Goal: Task Accomplishment & Management: Complete application form

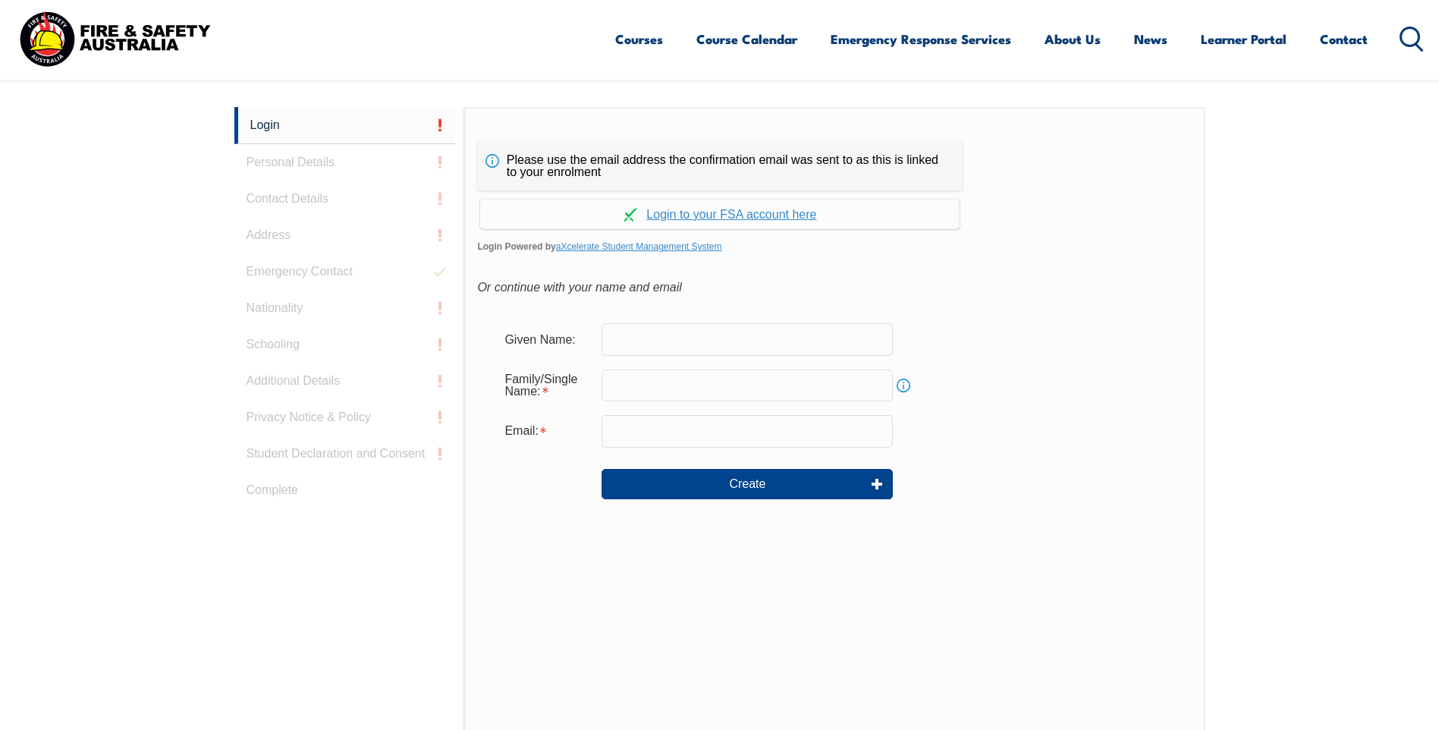
scroll to position [404, 0]
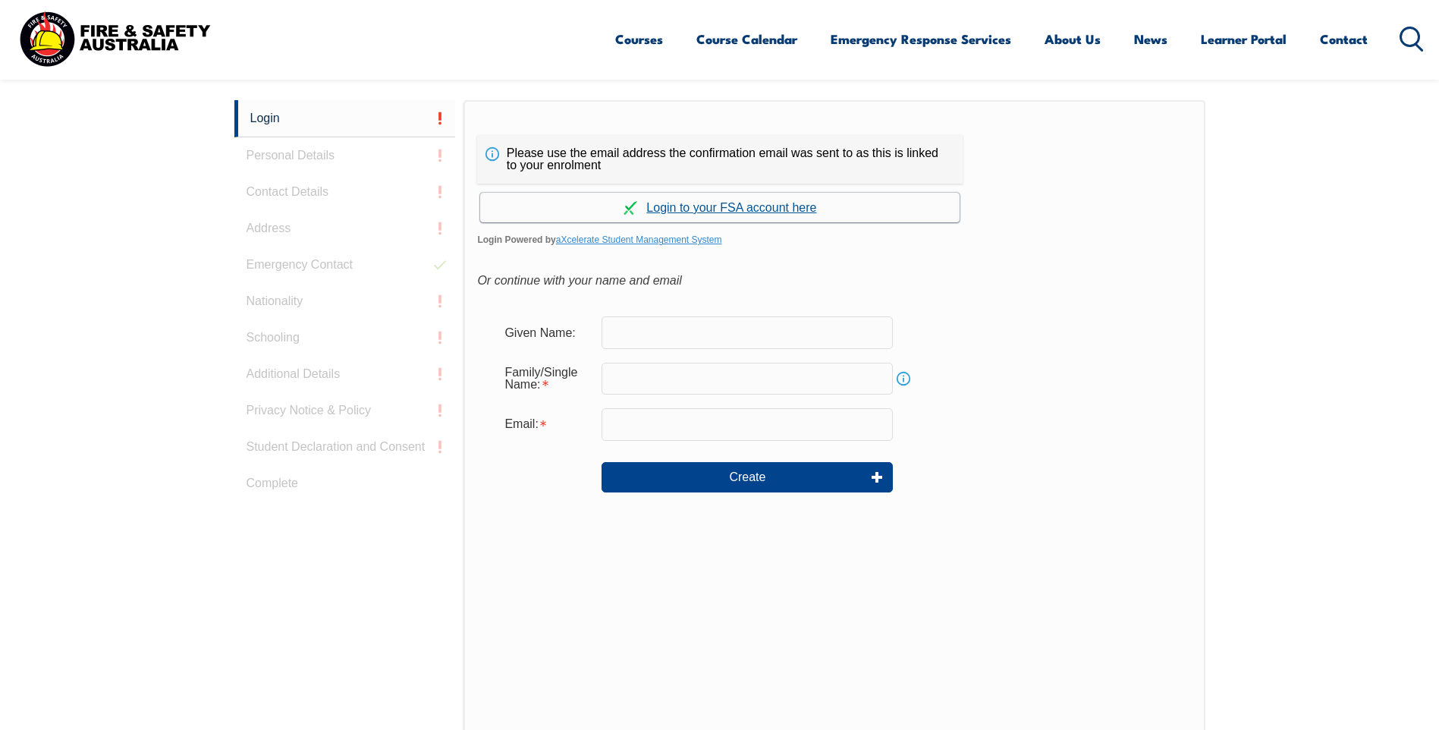
click at [715, 206] on link "Continue with aXcelerate" at bounding box center [719, 208] width 479 height 30
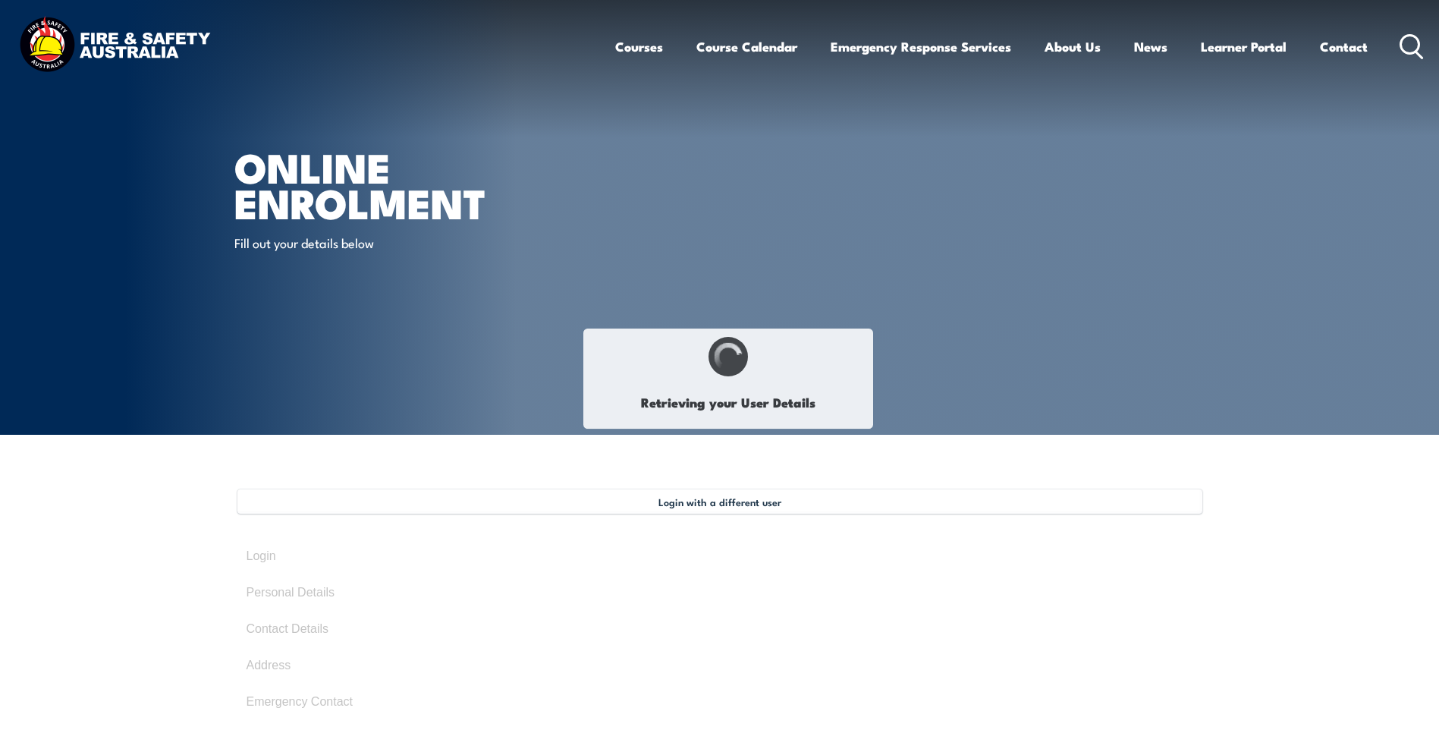
type input "[PERSON_NAME]"
type input "[DATE]"
type input "KNGLLEH5QW"
select select "M"
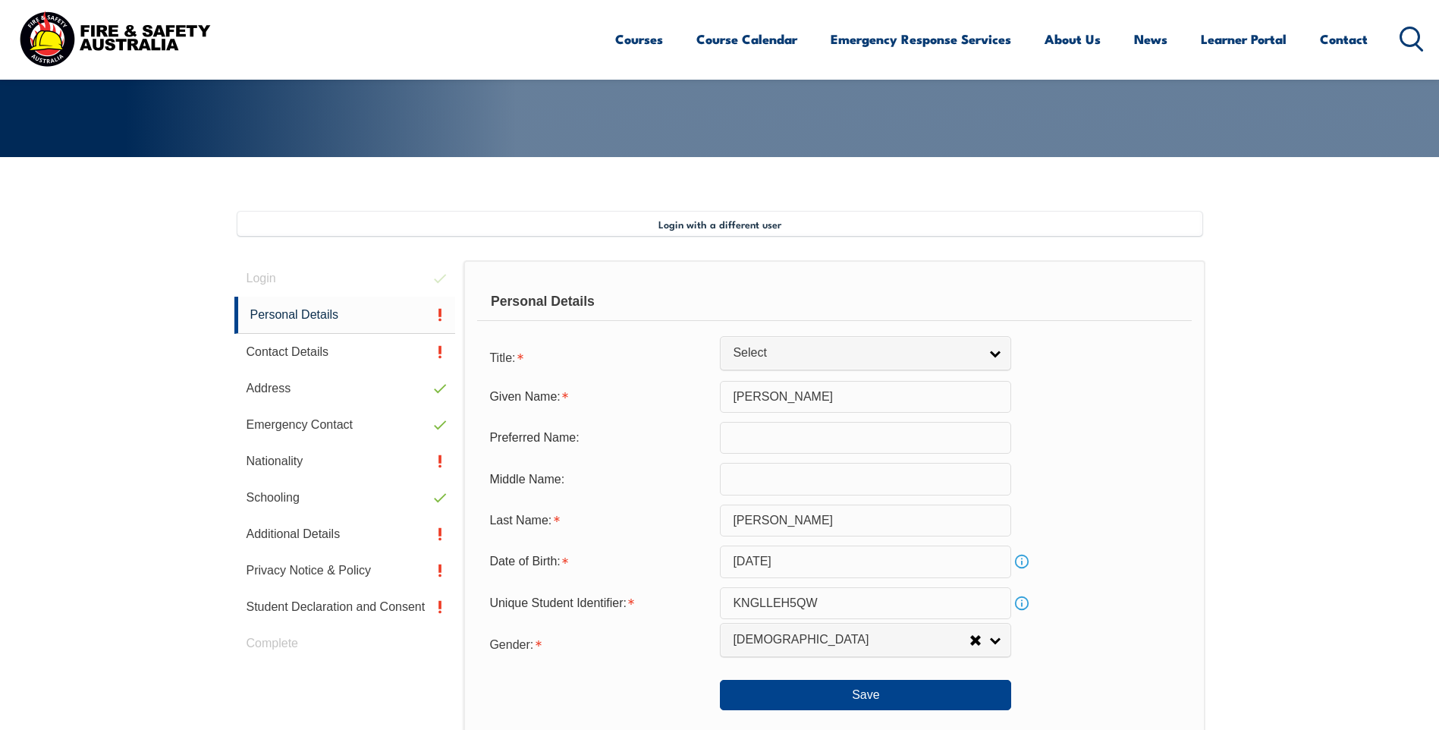
scroll to position [413, 0]
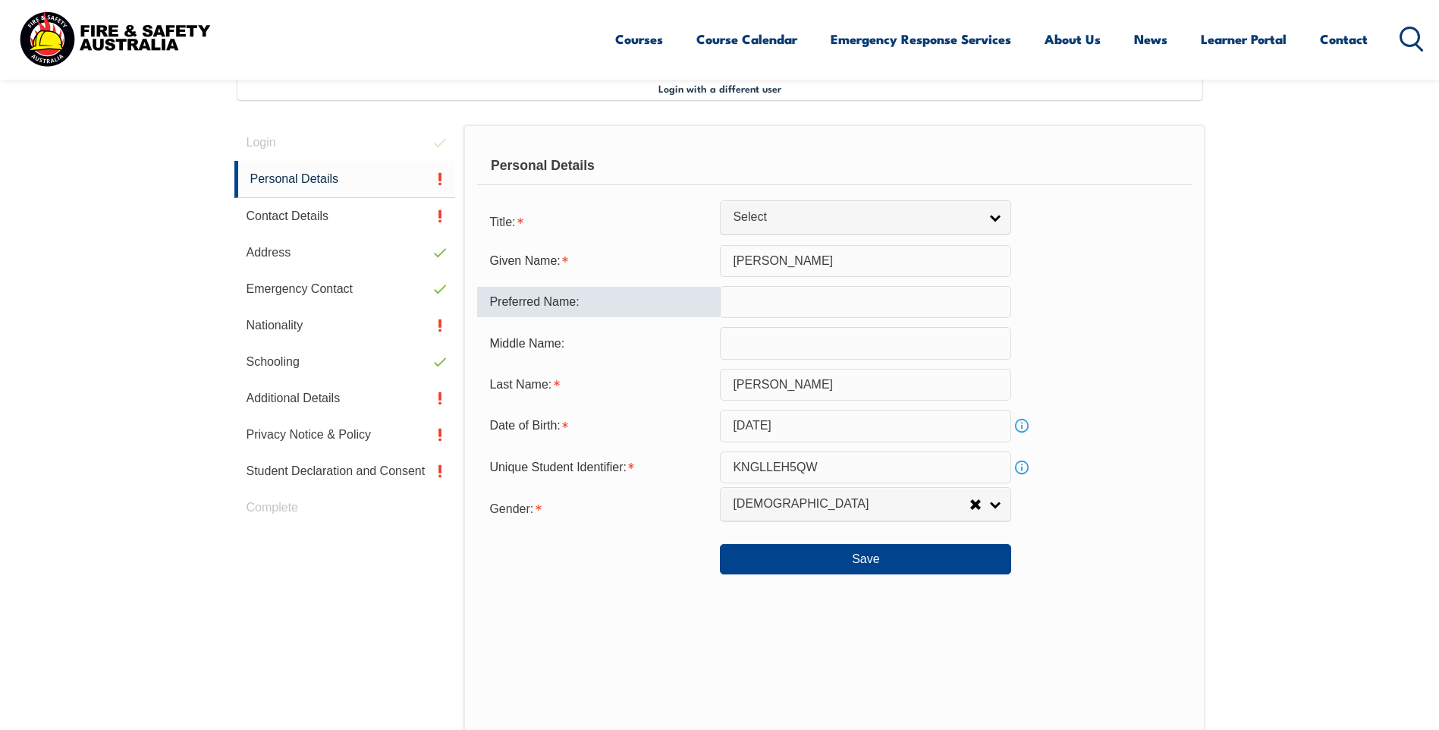
click at [786, 297] on input "text" at bounding box center [865, 302] width 291 height 32
type input "[PERSON_NAME]"
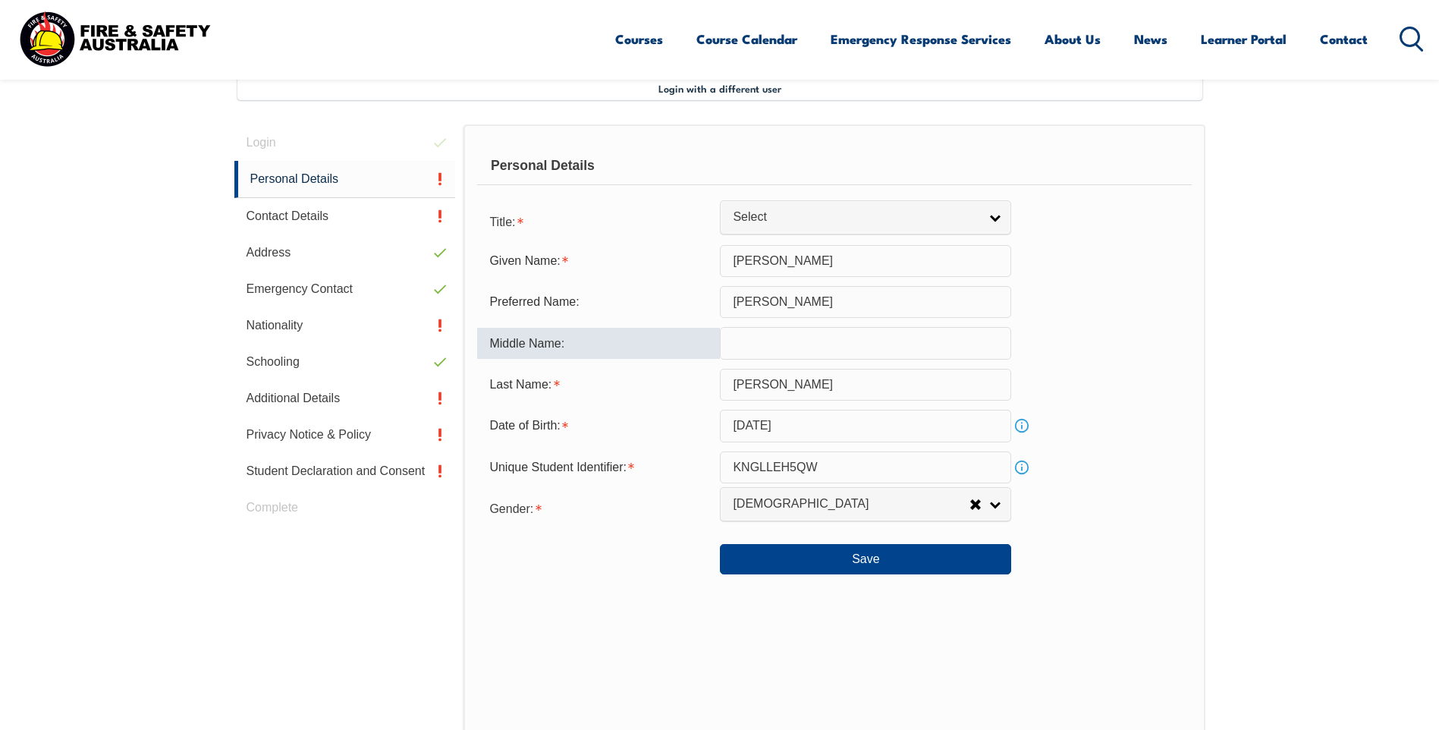
click at [788, 341] on input "text" at bounding box center [865, 343] width 291 height 32
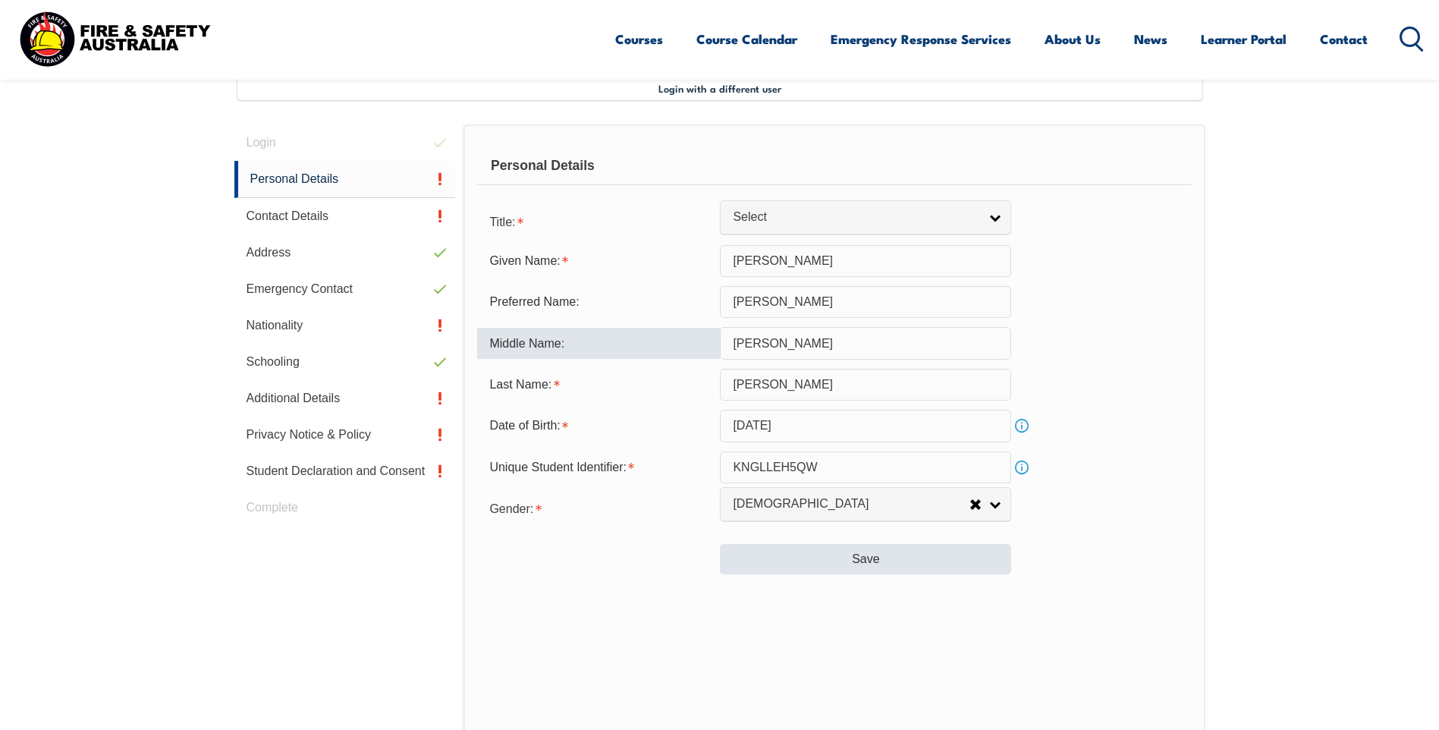
type input "[PERSON_NAME]"
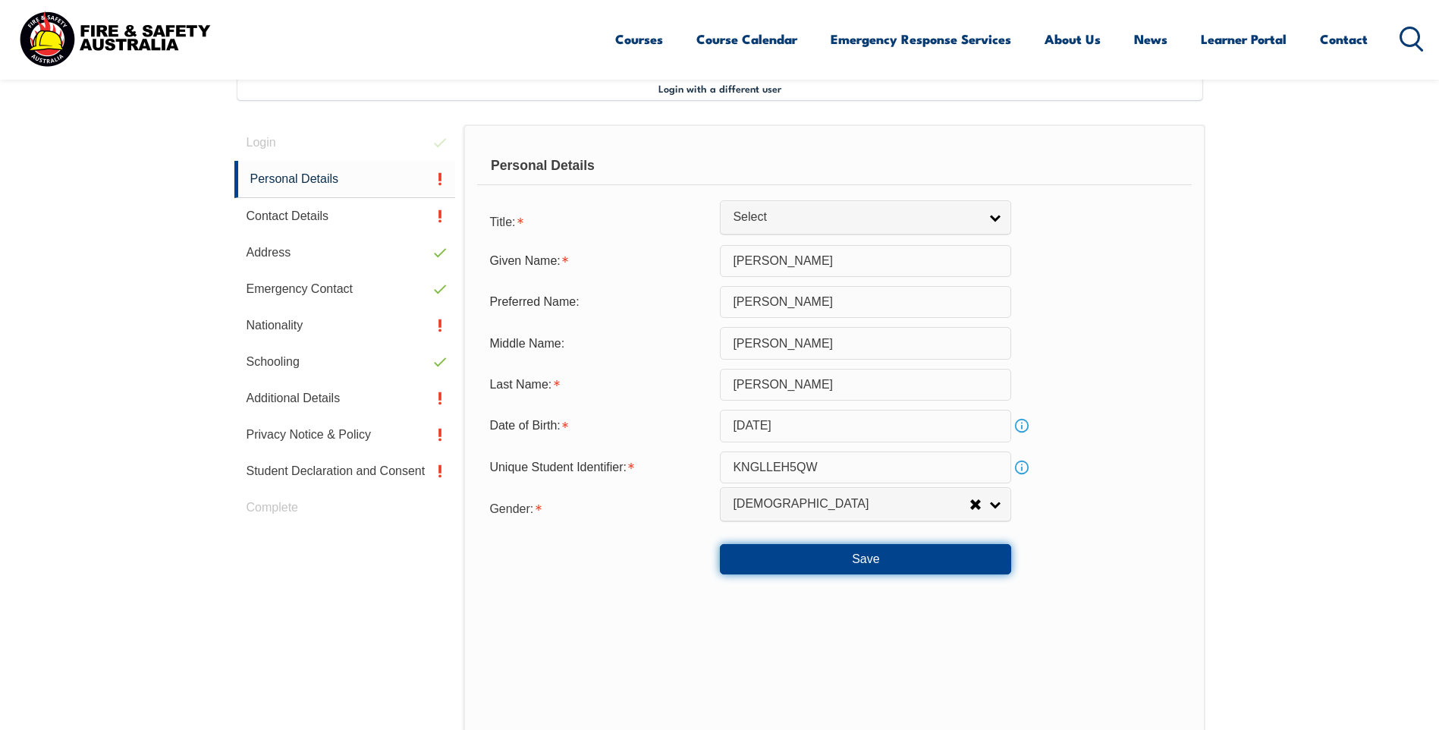
click at [827, 558] on button "Save" at bounding box center [865, 559] width 291 height 30
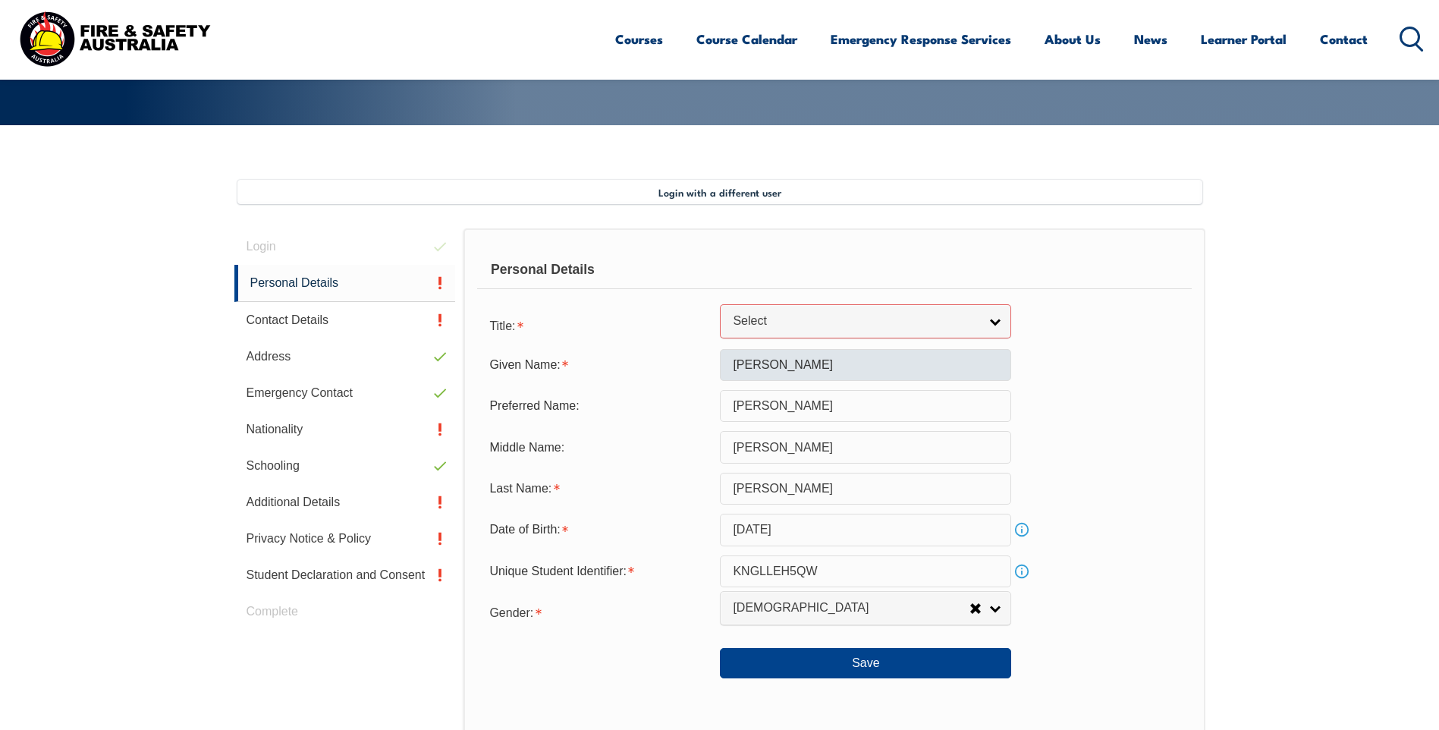
scroll to position [309, 0]
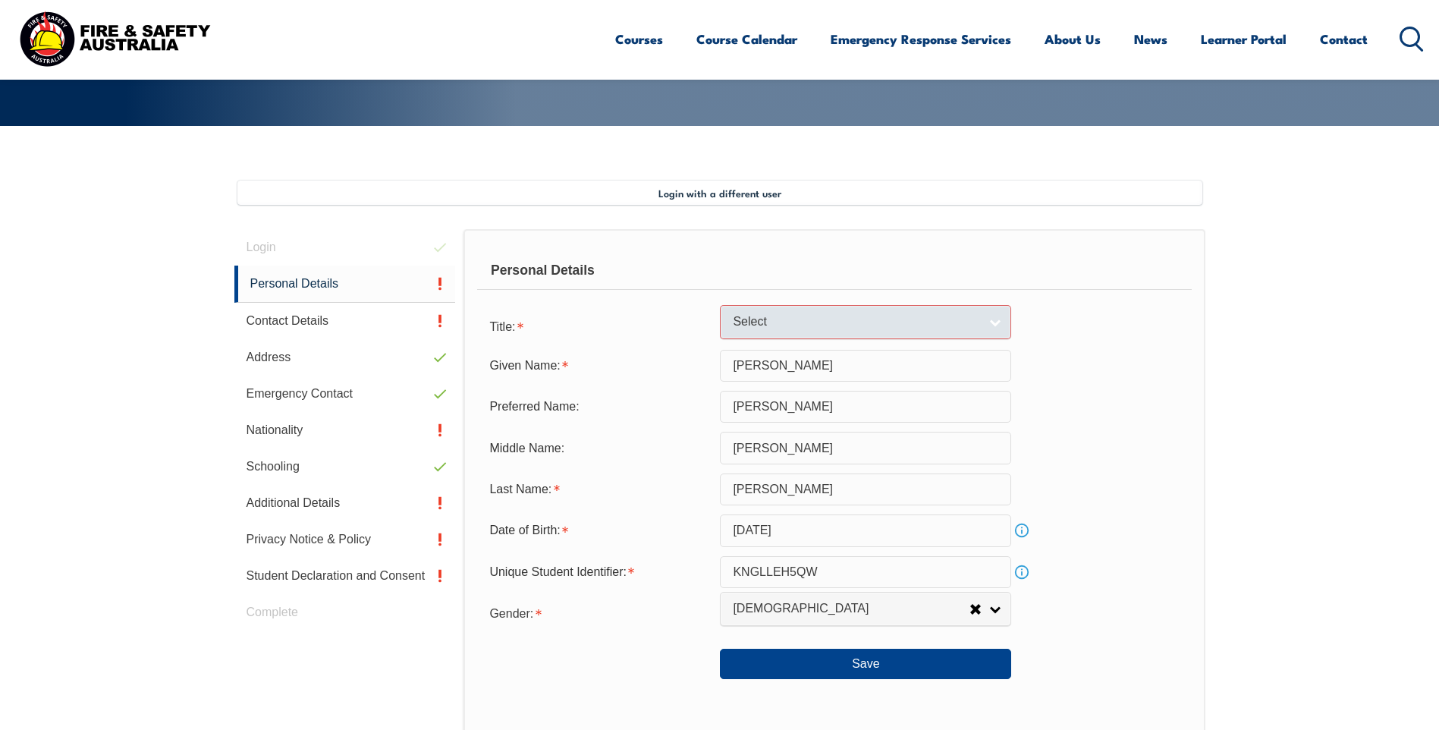
click at [994, 319] on link "Select" at bounding box center [865, 322] width 291 height 34
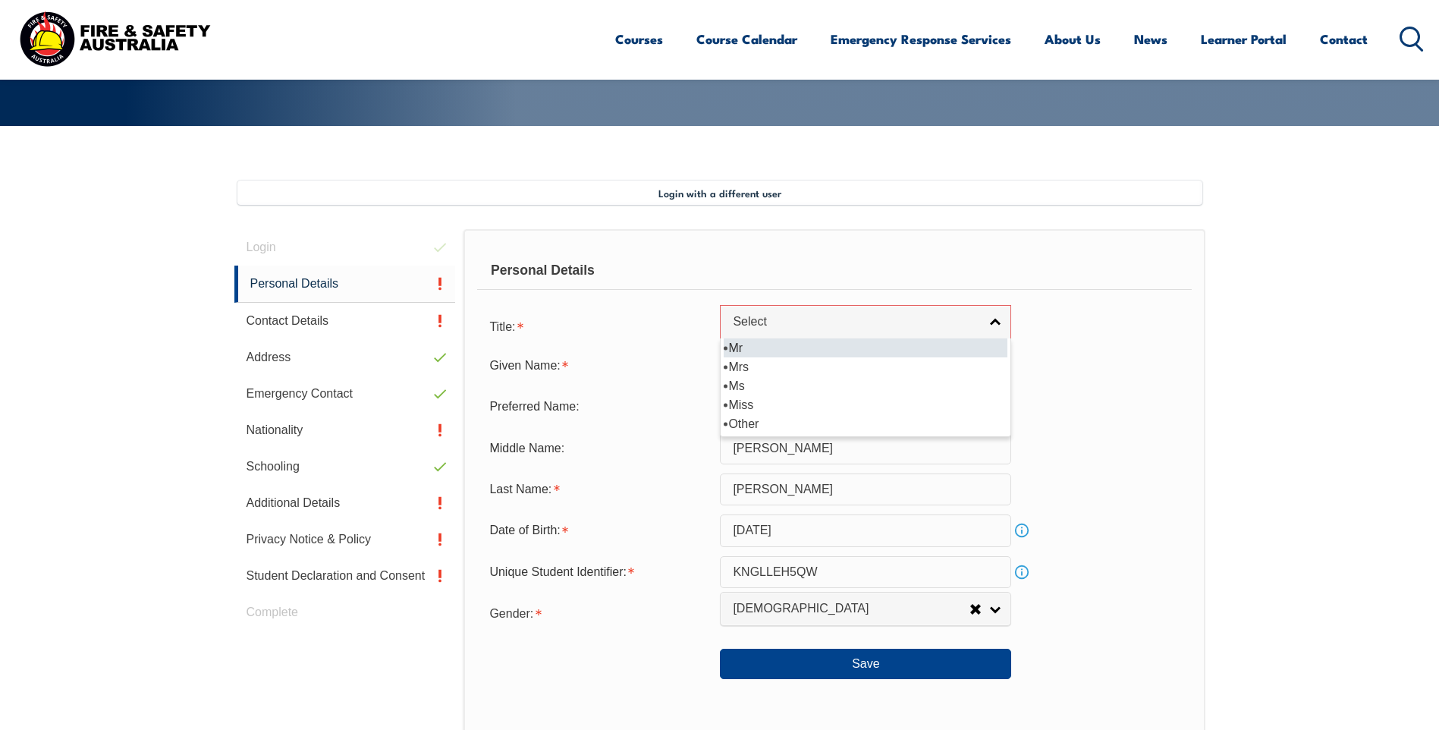
click at [824, 349] on li "Mr" at bounding box center [866, 347] width 284 height 19
select select "Mr"
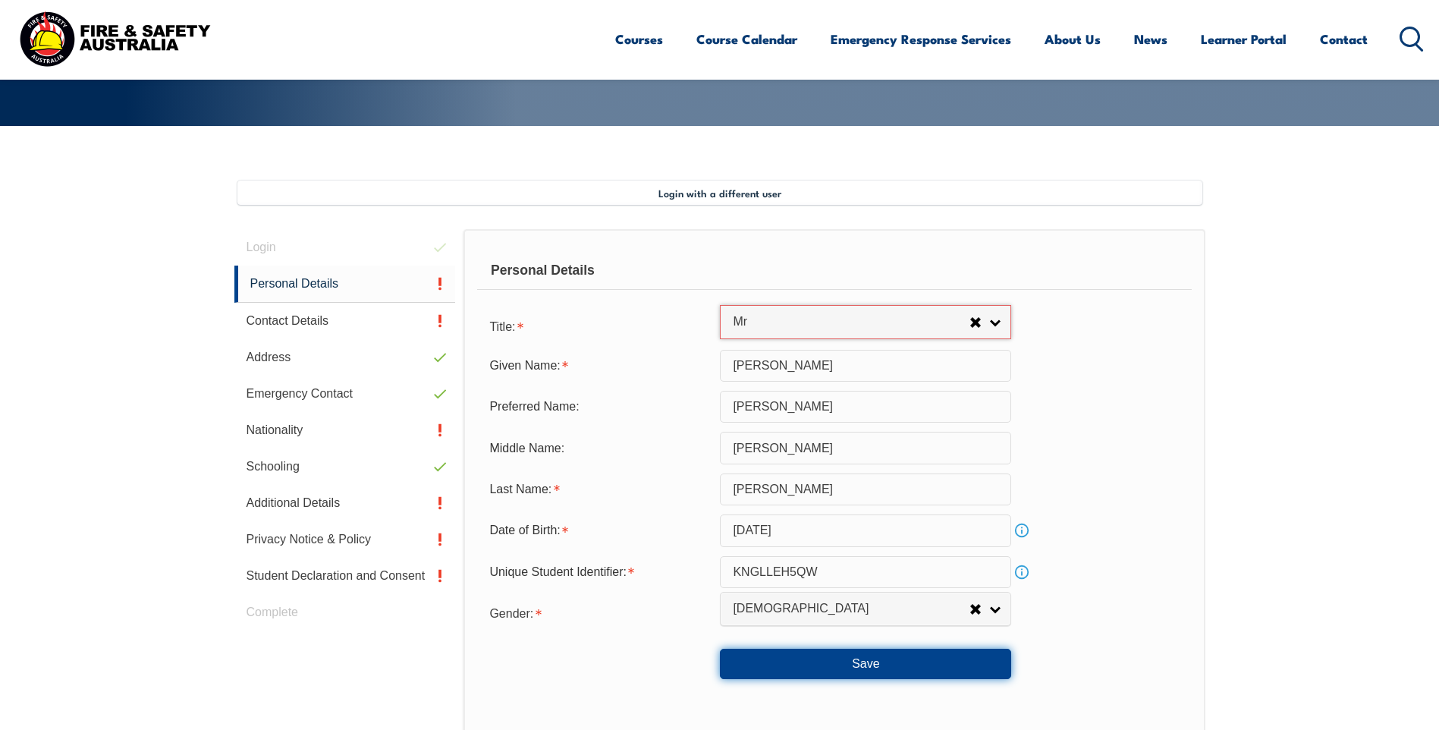
click at [832, 661] on button "Save" at bounding box center [865, 663] width 291 height 30
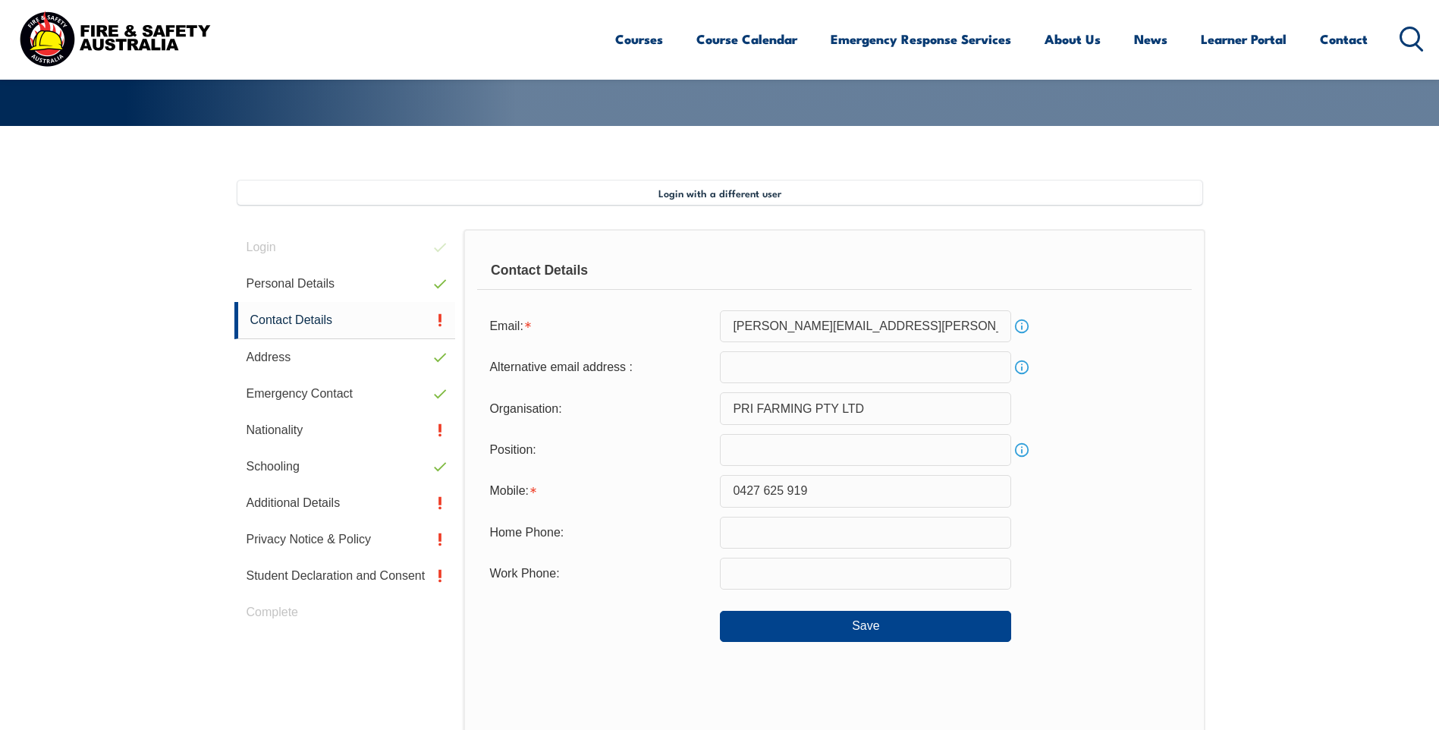
scroll to position [413, 0]
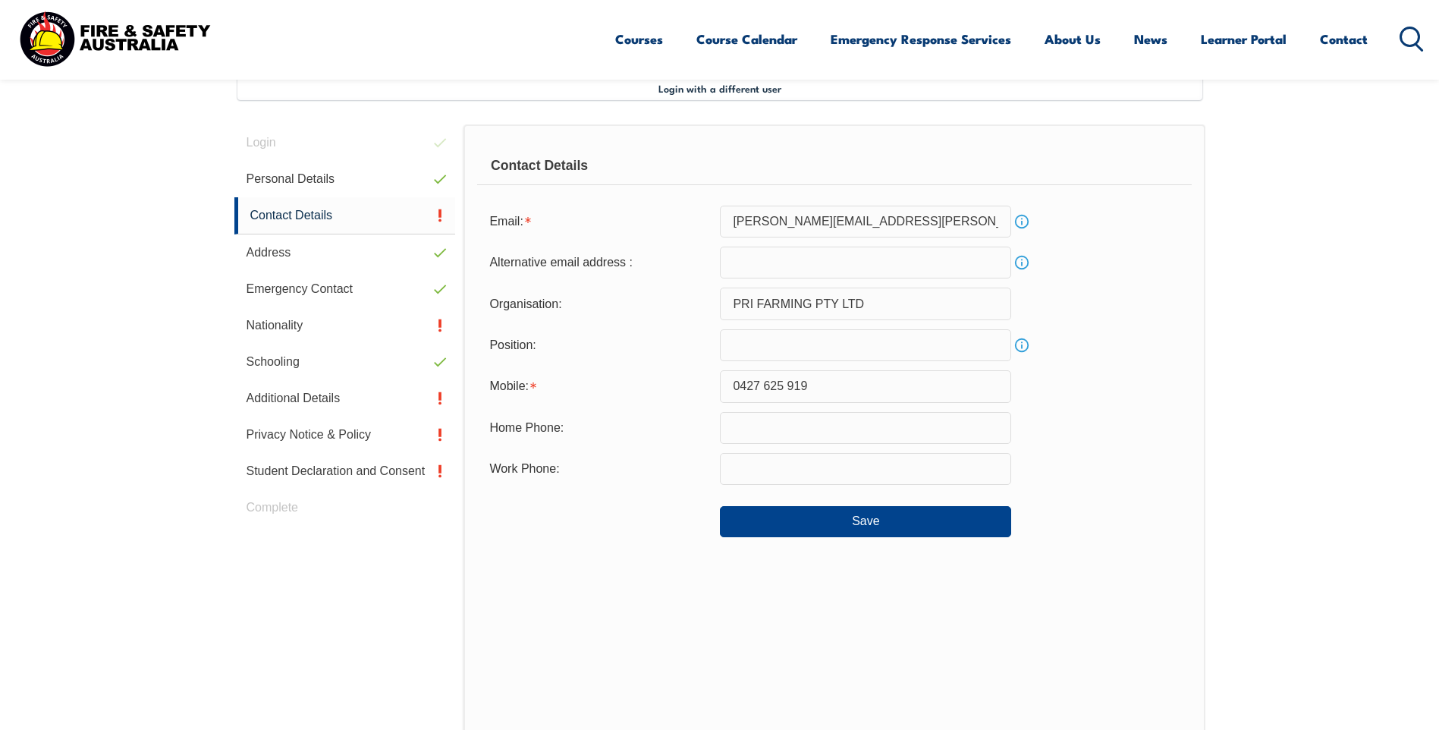
click at [773, 264] on input "email" at bounding box center [865, 262] width 291 height 32
type input "[PERSON_NAME][EMAIL_ADDRESS][PERSON_NAME][DOMAIN_NAME]"
click at [777, 347] on input "text" at bounding box center [865, 345] width 291 height 32
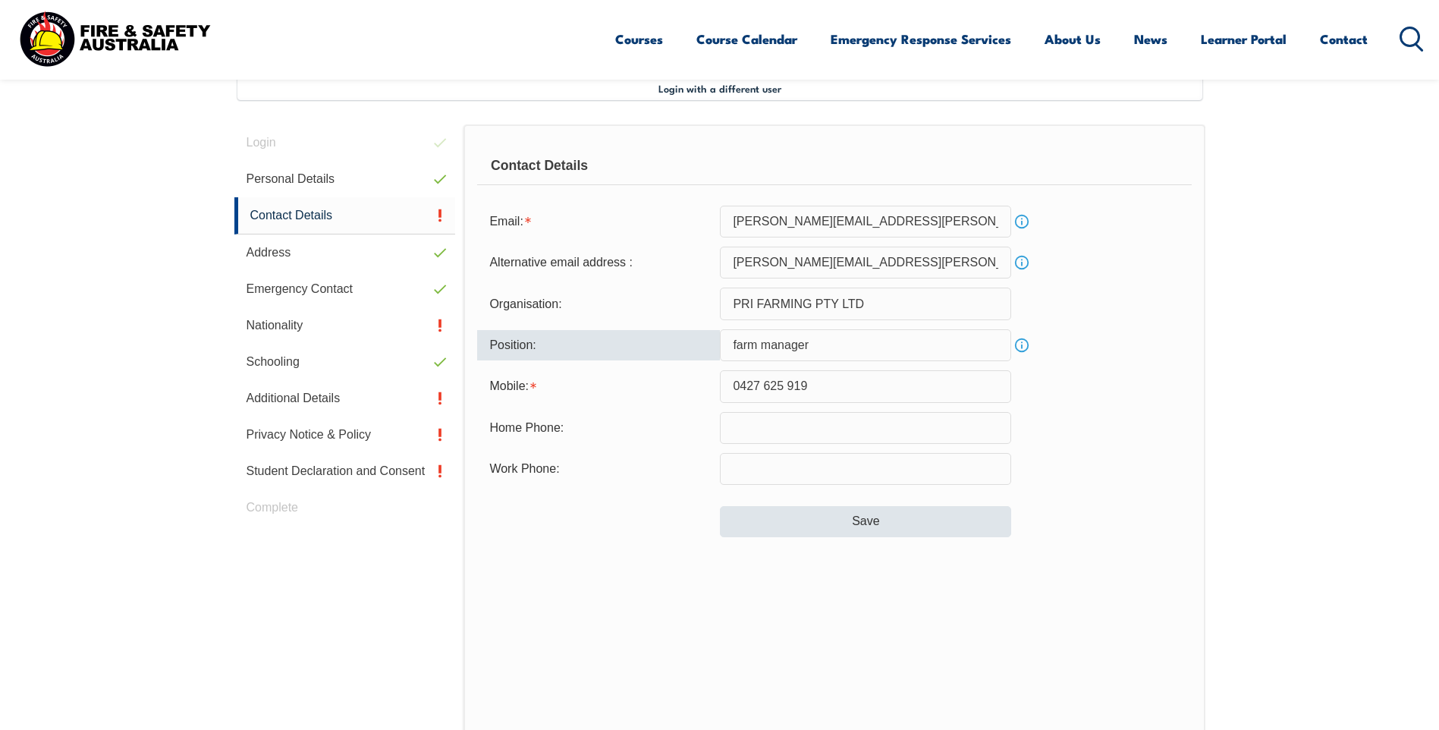
type input "farm manager"
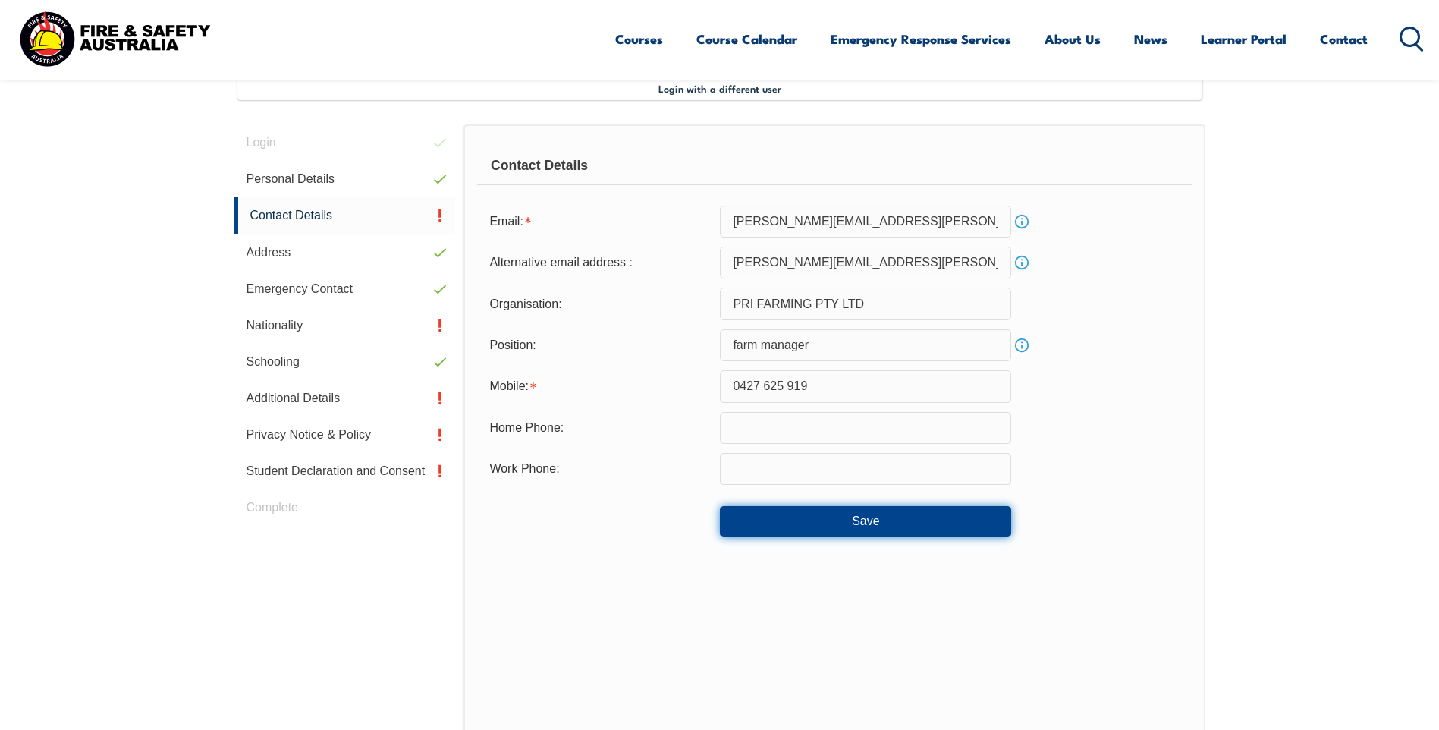
click at [839, 524] on button "Save" at bounding box center [865, 521] width 291 height 30
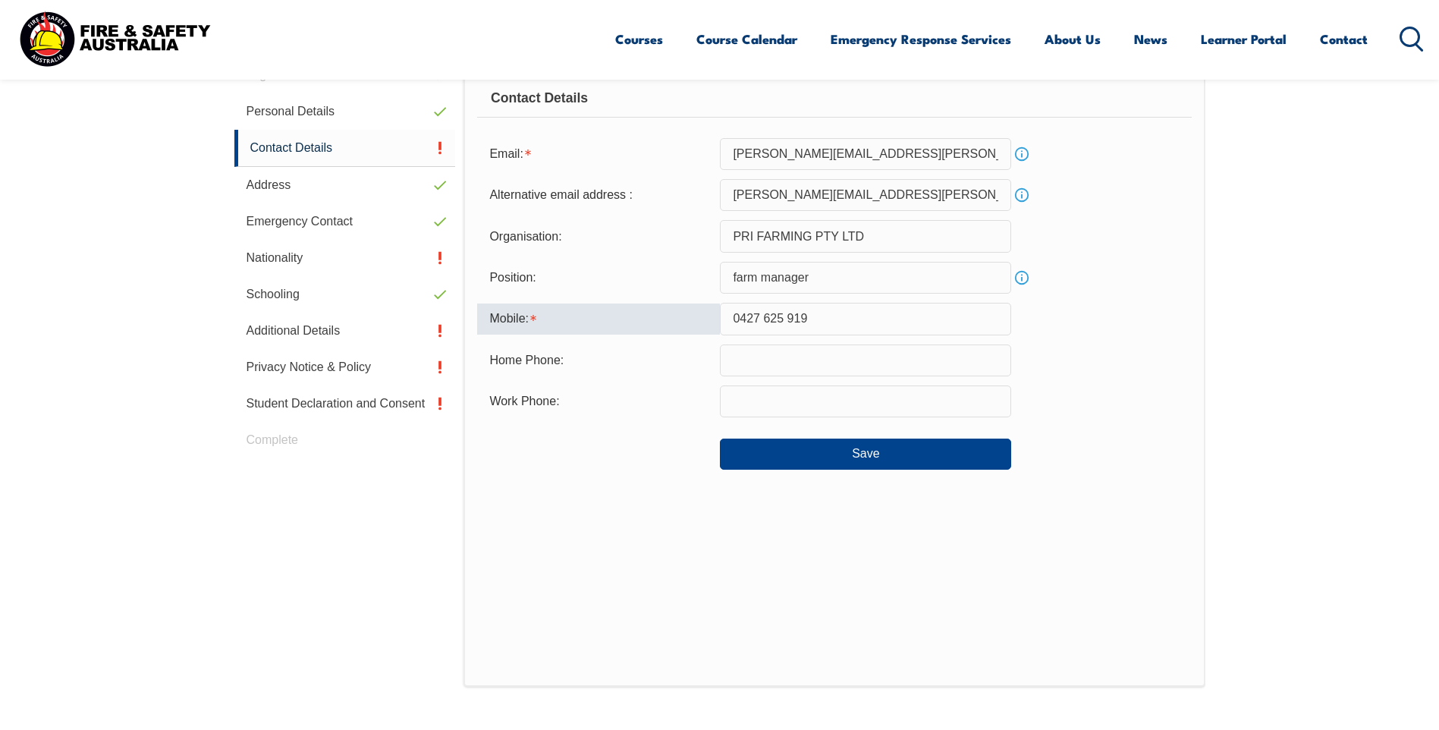
scroll to position [480, 0]
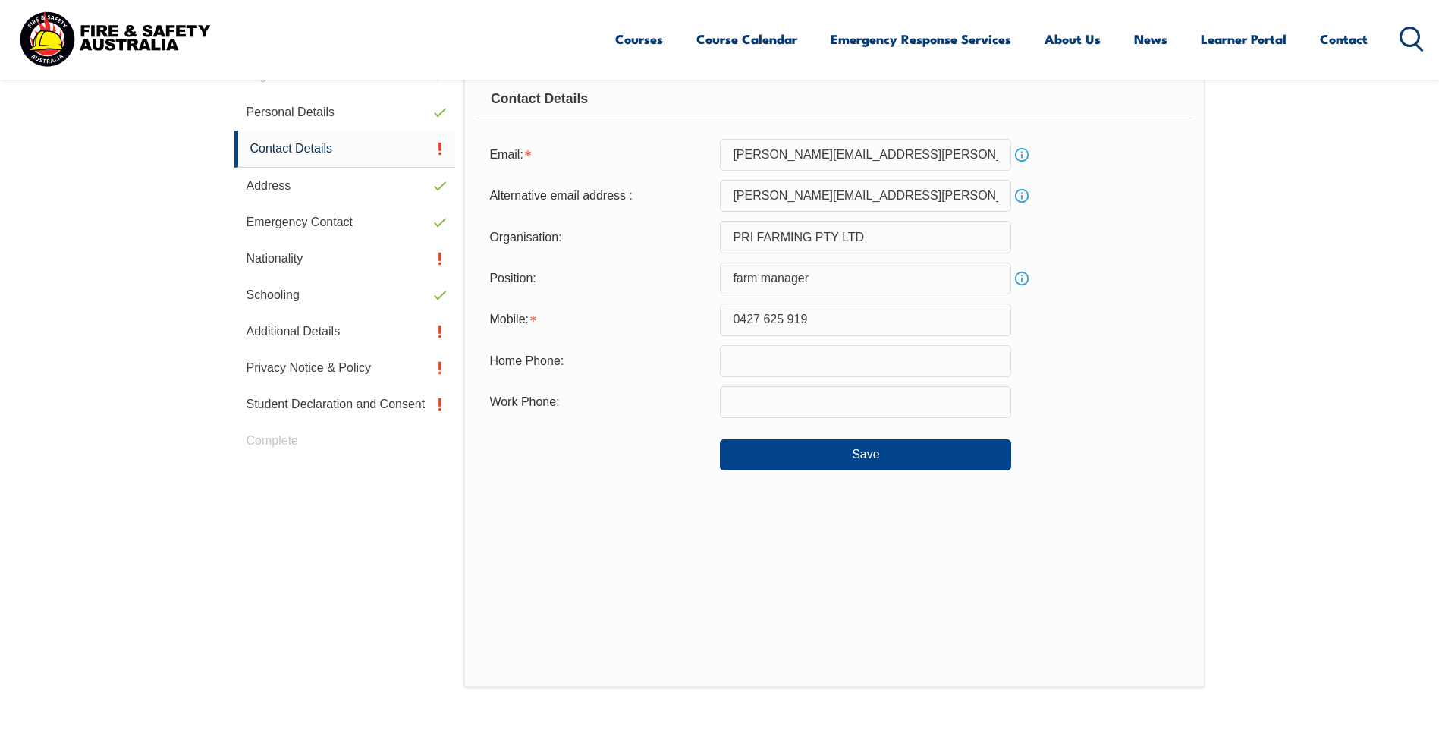
click at [636, 486] on div "Contact Details Email: [PERSON_NAME][EMAIL_ADDRESS][PERSON_NAME][DOMAIN_NAME] I…" at bounding box center [833, 373] width 741 height 630
drag, startPoint x: 812, startPoint y: 313, endPoint x: 726, endPoint y: 316, distance: 86.5
click at [726, 316] on input "0427 625 919" at bounding box center [865, 319] width 291 height 32
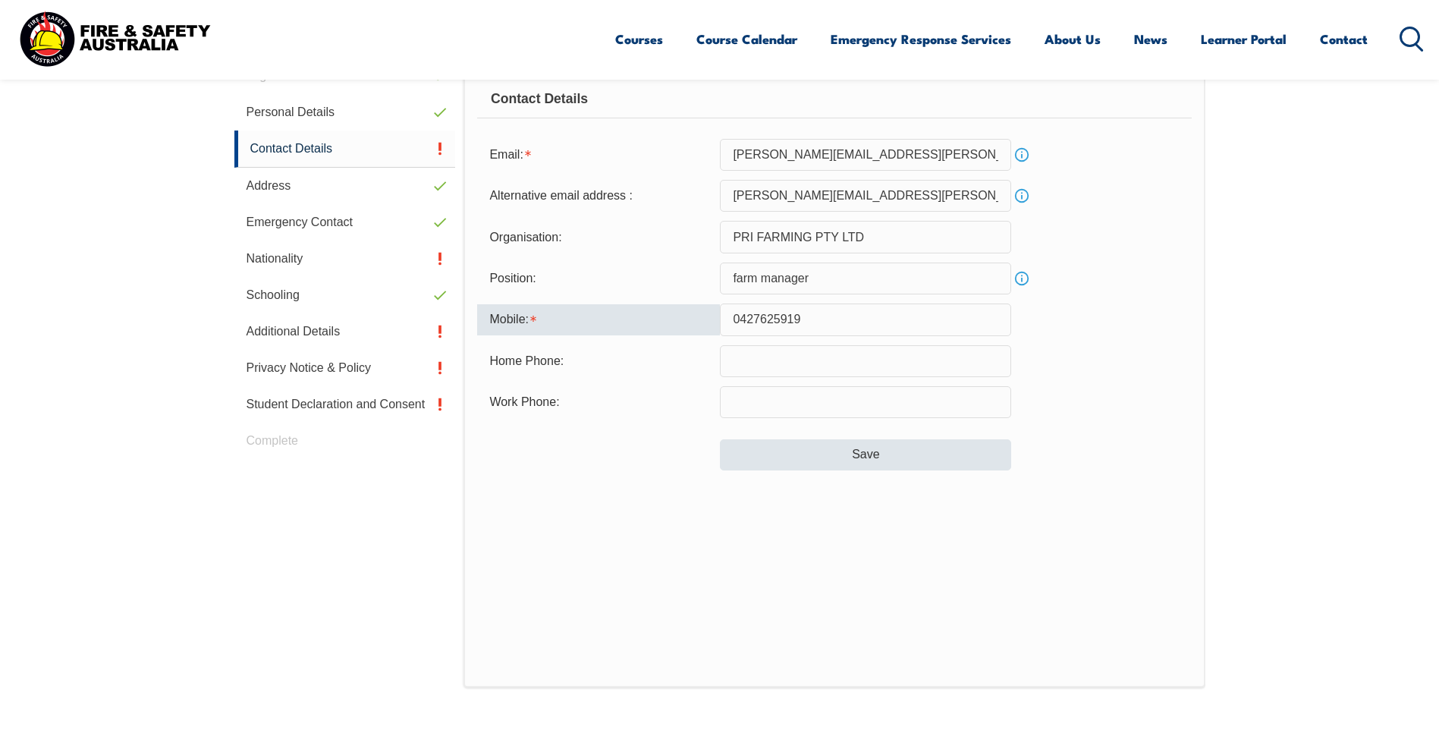
type input "0427625919"
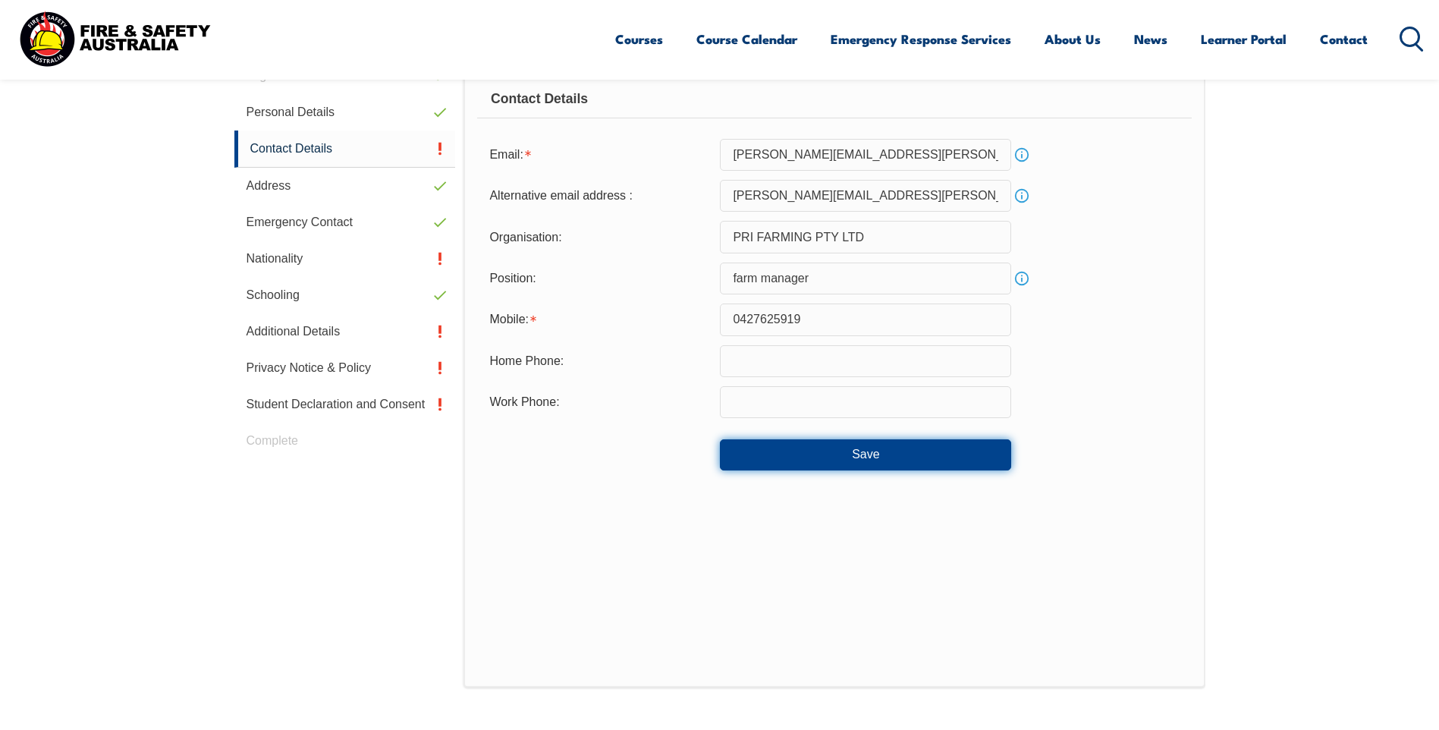
click at [826, 453] on button "Save" at bounding box center [865, 454] width 291 height 30
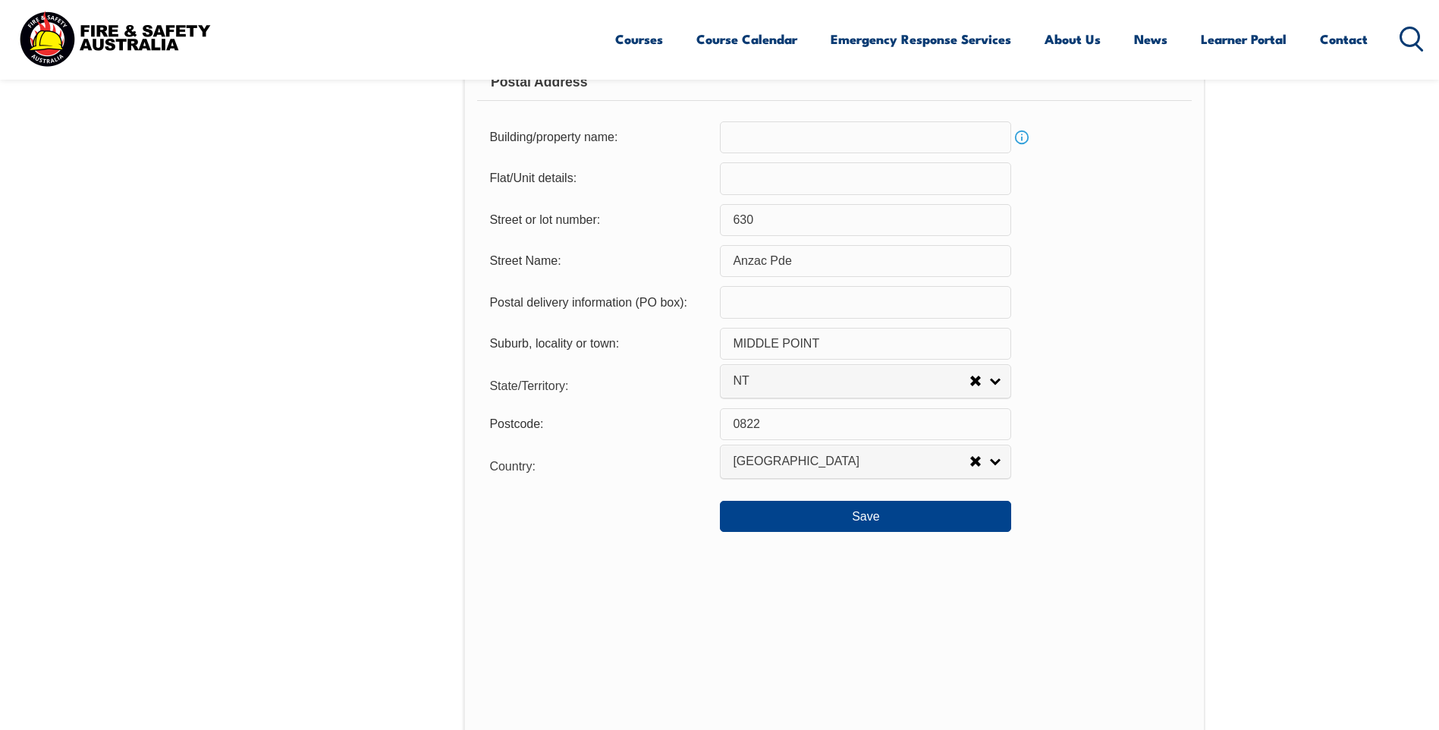
scroll to position [1020, 0]
